Goal: Find specific page/section: Find specific page/section

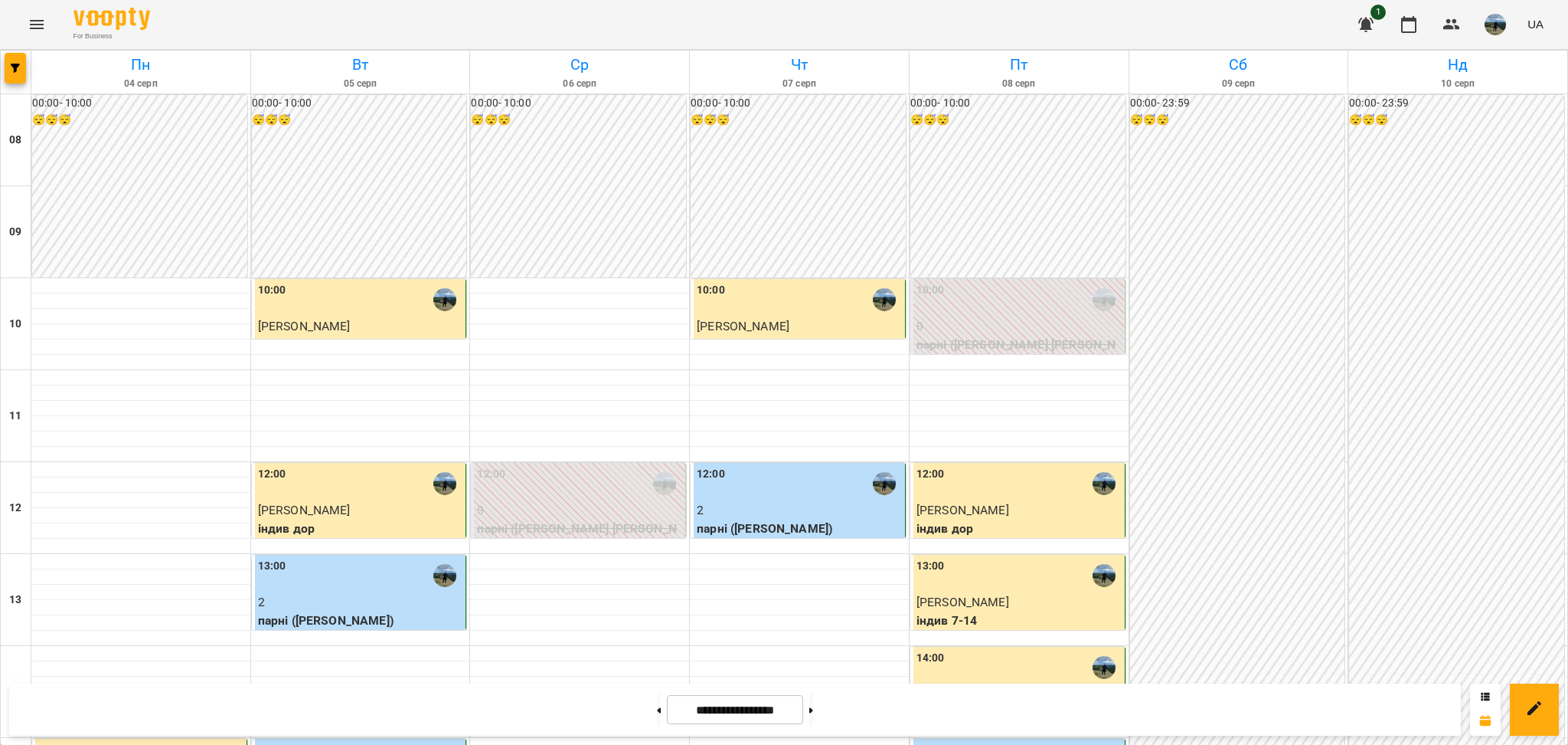
scroll to position [204, 0]
click at [813, 710] on icon at bounding box center [811, 710] width 4 height 6
type input "**********"
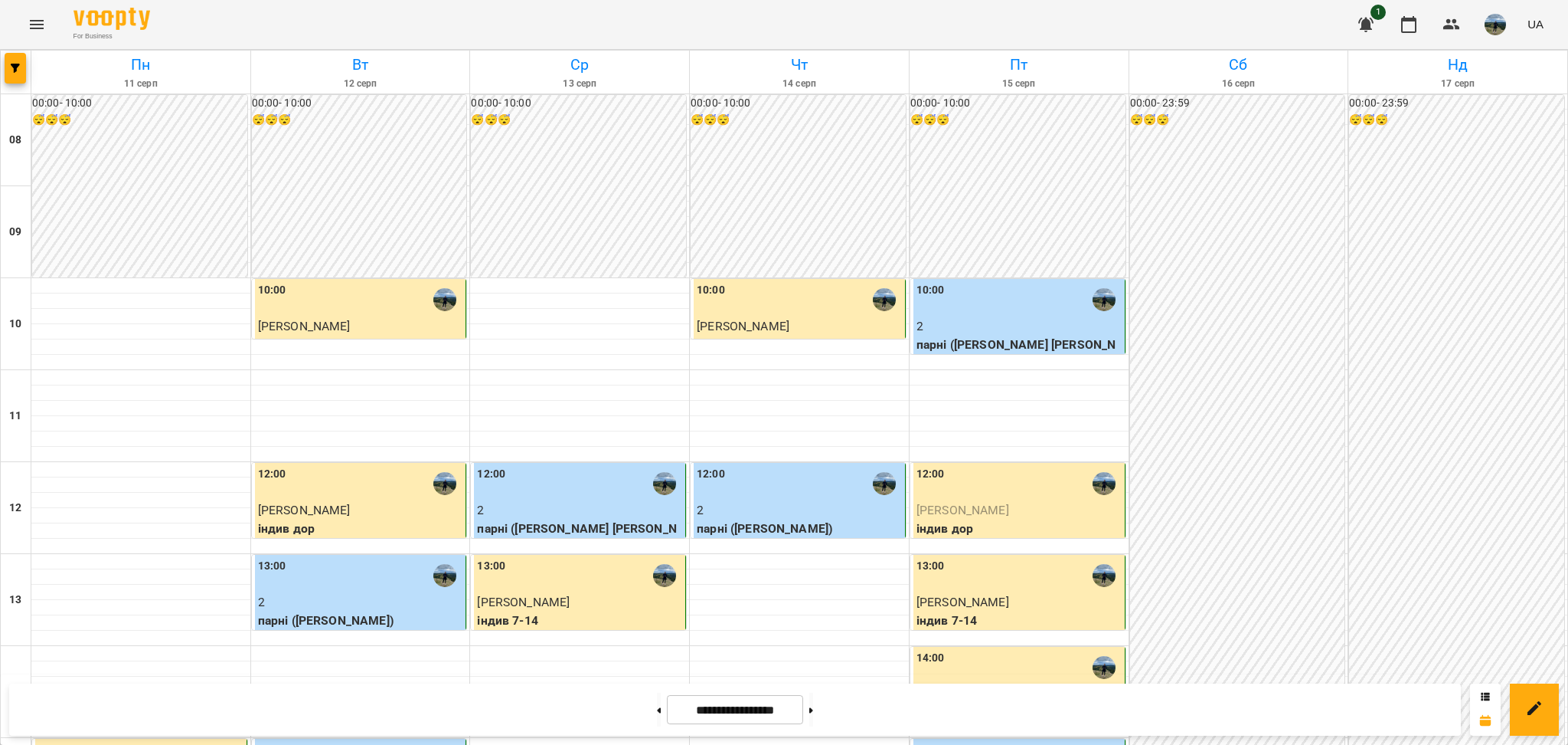
scroll to position [510, 0]
drag, startPoint x: 662, startPoint y: 704, endPoint x: 652, endPoint y: 705, distance: 10.0
click at [658, 704] on div "**********" at bounding box center [735, 709] width 1452 height 52
select select "**********"
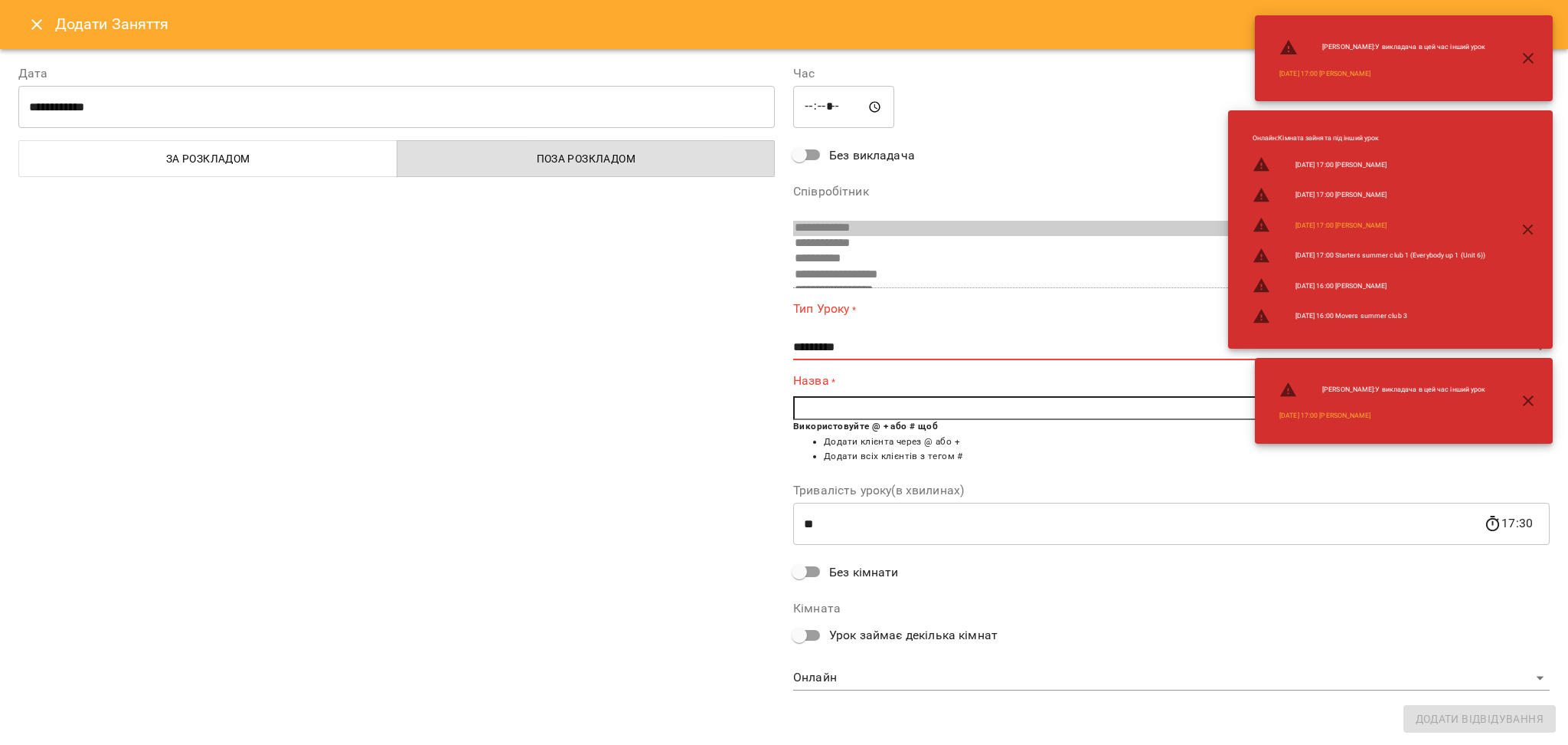
drag, startPoint x: 20, startPoint y: 39, endPoint x: 38, endPoint y: 14, distance: 30.8
click at [19, 39] on div "Додати Заняття" at bounding box center [784, 24] width 1568 height 49
click at [38, 13] on button "Close" at bounding box center [37, 24] width 37 height 37
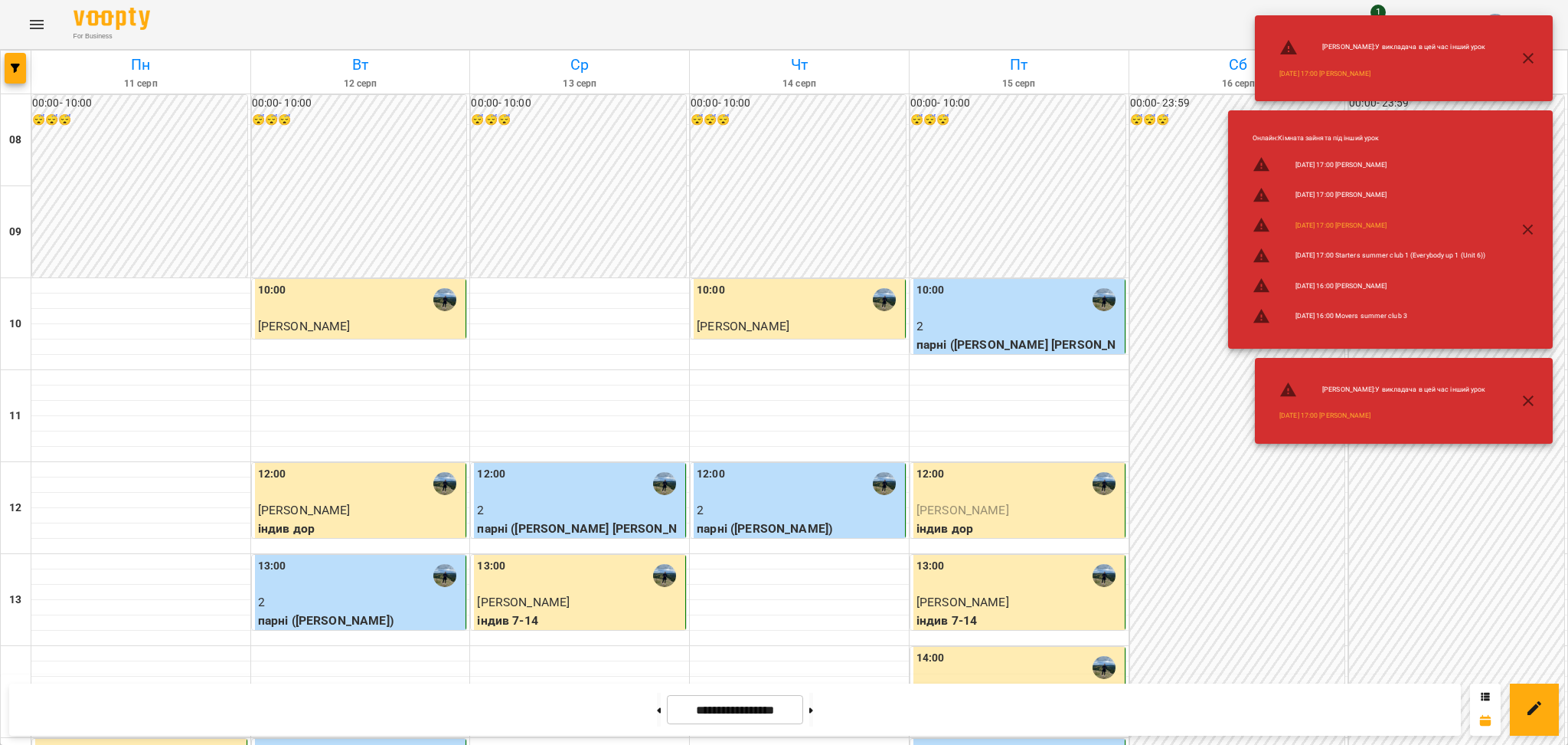
scroll to position [409, 0]
click at [578, 593] on p "[PERSON_NAME]" at bounding box center [579, 602] width 205 height 19
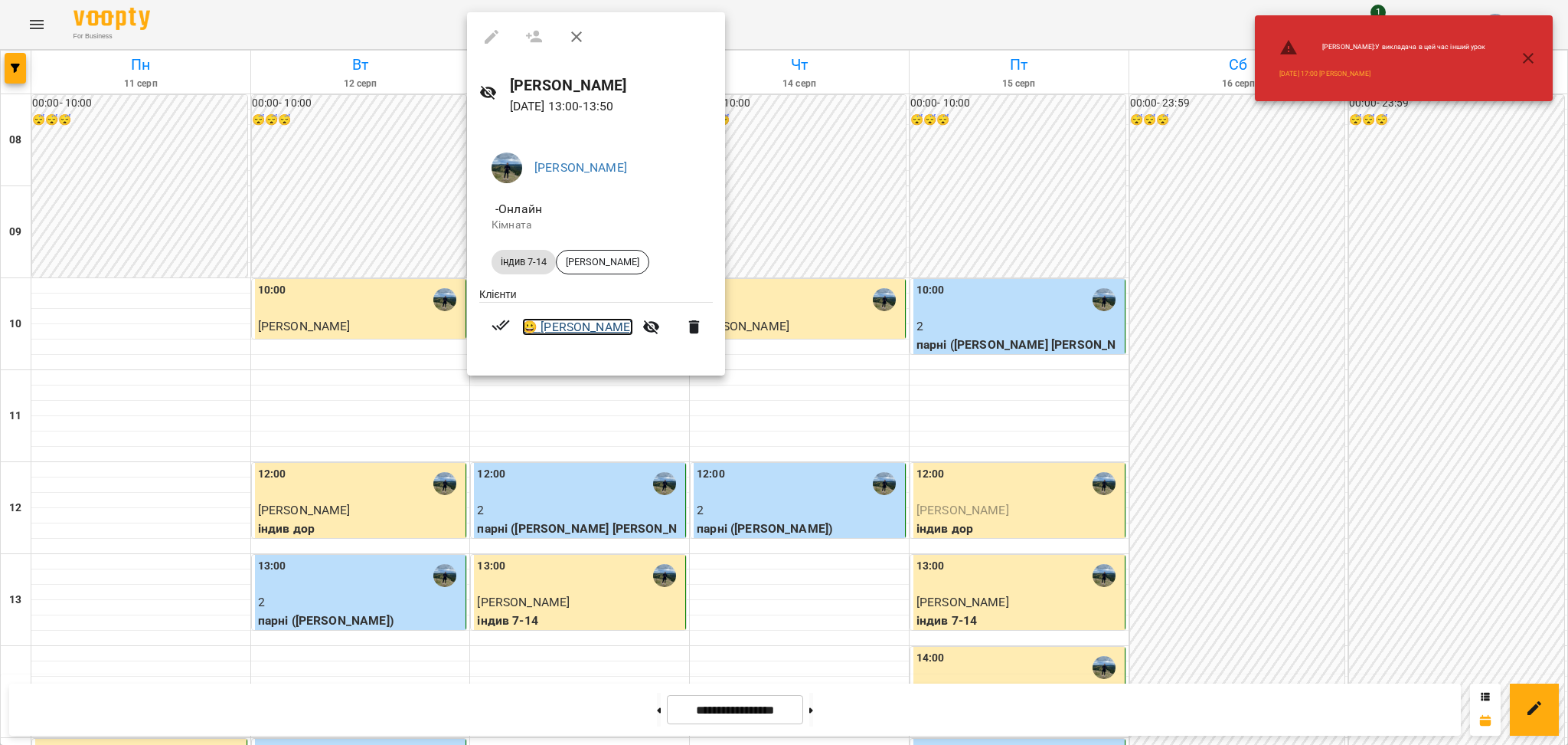
click at [551, 332] on link "😀 [PERSON_NAME]" at bounding box center [577, 327] width 111 height 19
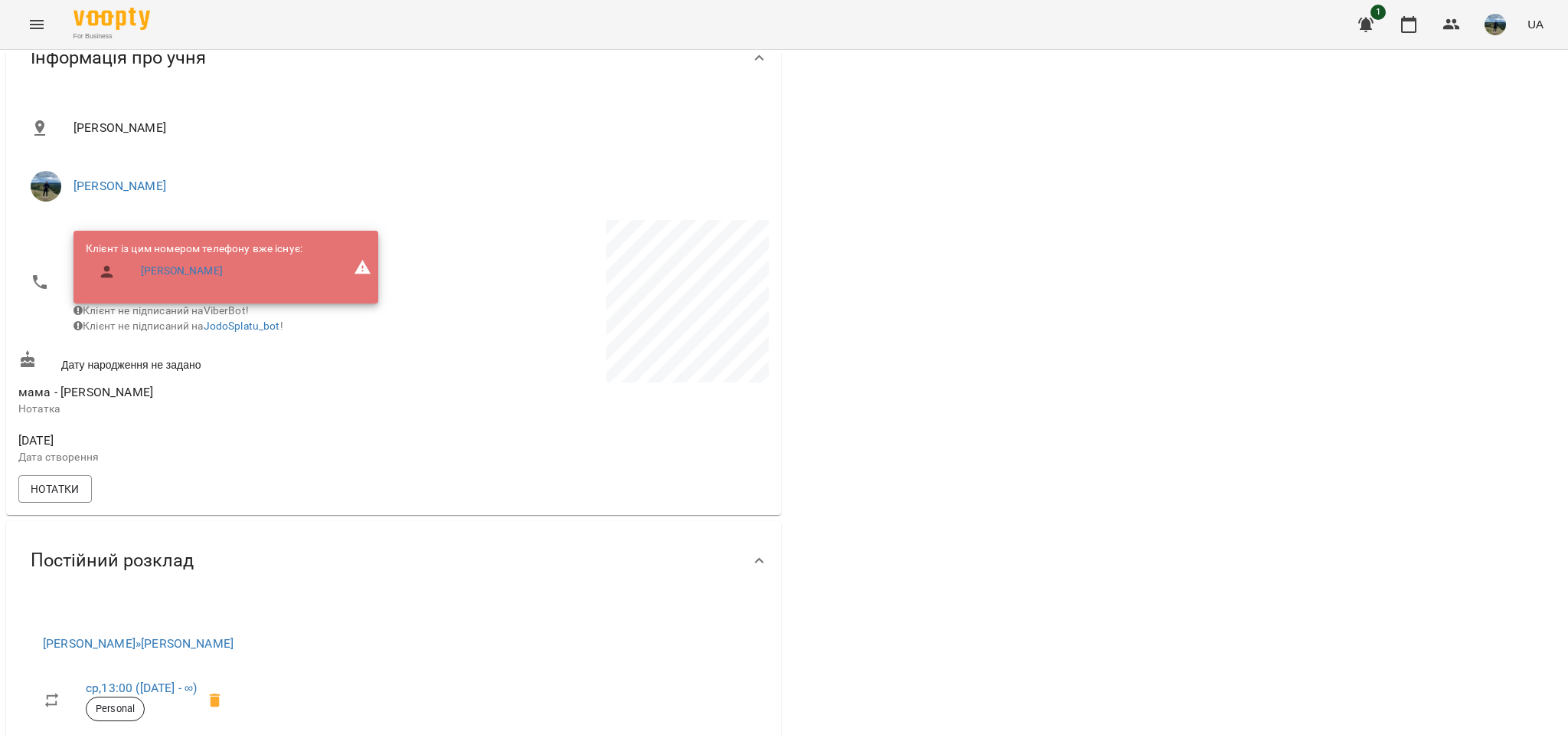
scroll to position [204, 0]
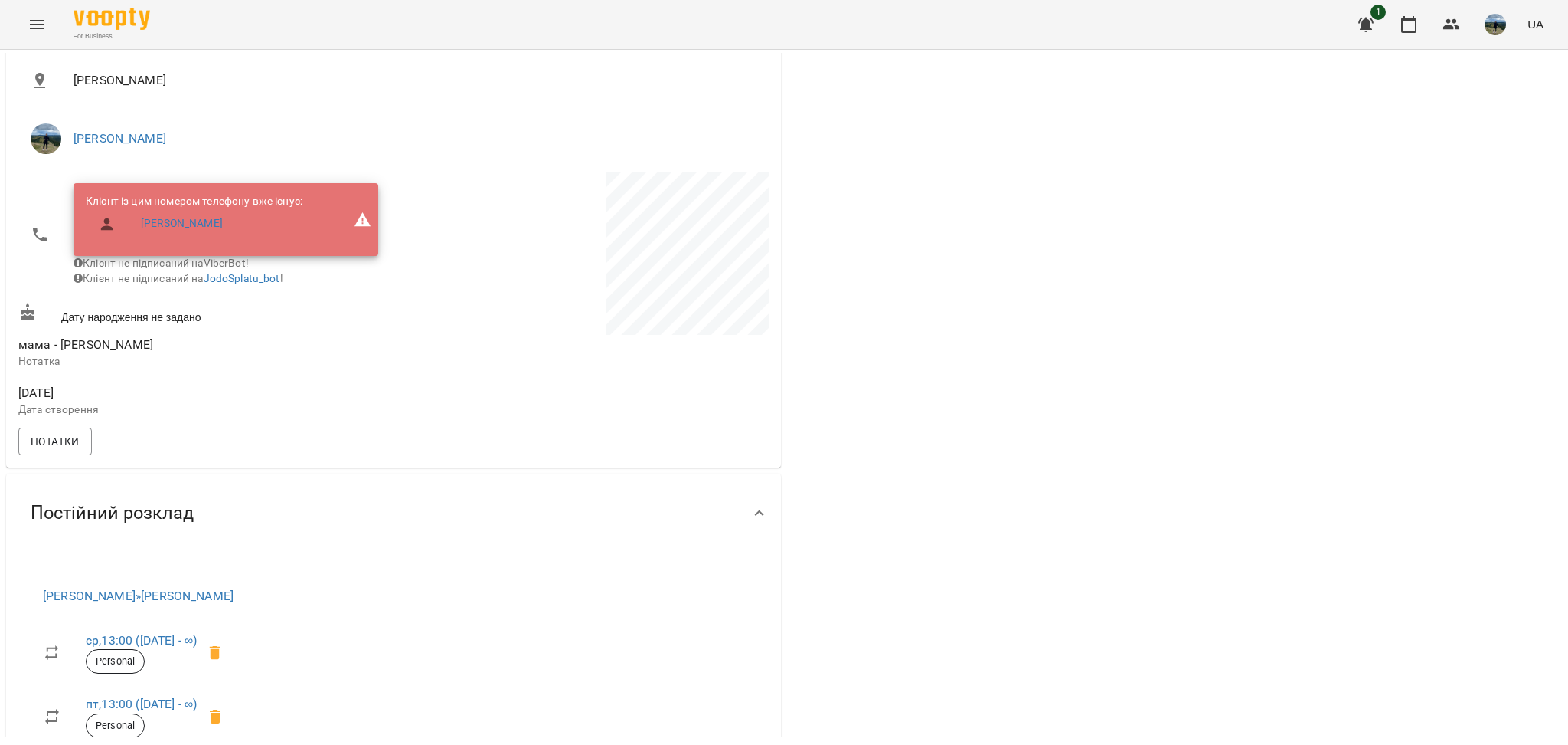
click at [415, 288] on p at bounding box center [582, 256] width 372 height 168
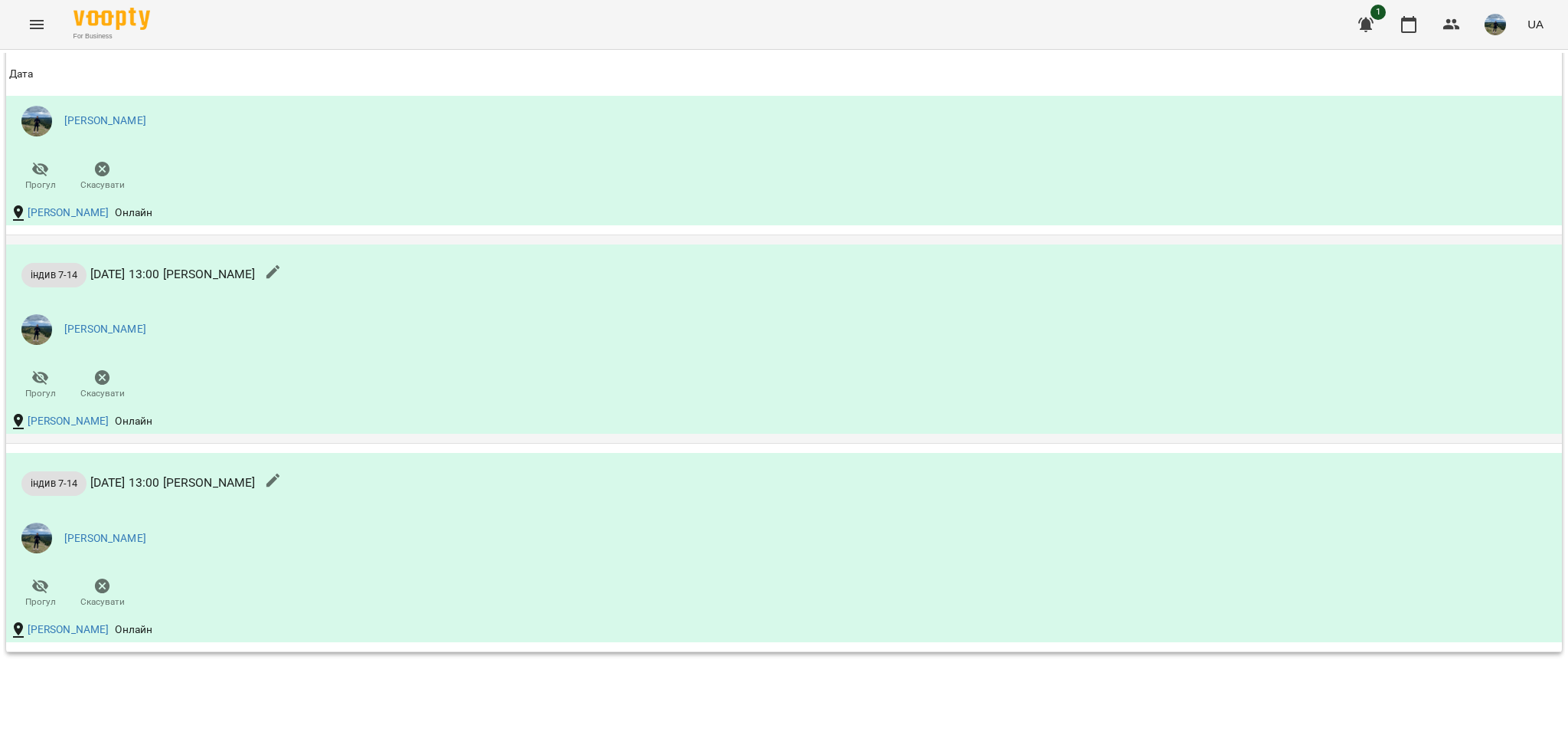
scroll to position [1386, 0]
